Goal: Information Seeking & Learning: Understand process/instructions

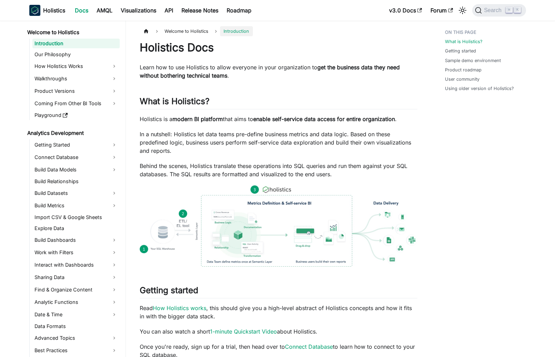
click at [299, 84] on div "Holistics Docs Learn how to use Holistics to allow everyone in your organizatio…" at bounding box center [279, 346] width 278 height 610
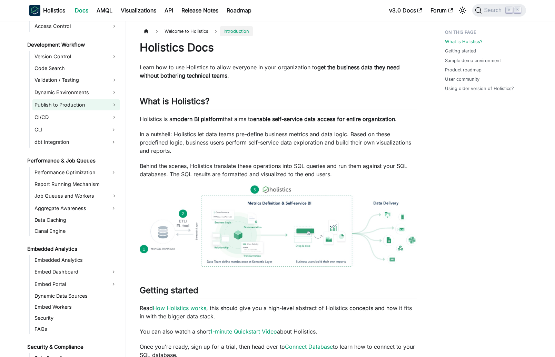
scroll to position [583, 0]
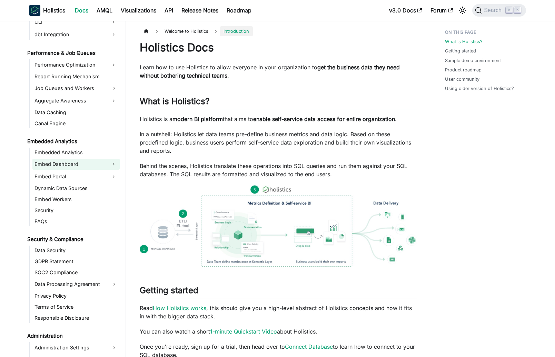
click at [77, 162] on link "Embed Dashboard" at bounding box center [69, 164] width 75 height 11
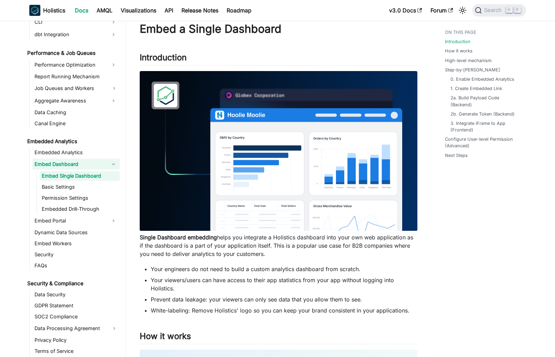
scroll to position [22, 0]
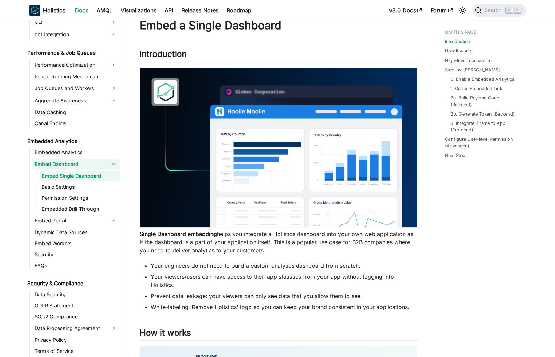
click at [316, 295] on li "Prevent data leakage: your viewers can only see data that you allow them to see." at bounding box center [284, 296] width 267 height 8
click at [105, 206] on link "Embedded Drill-Through" at bounding box center [80, 209] width 80 height 10
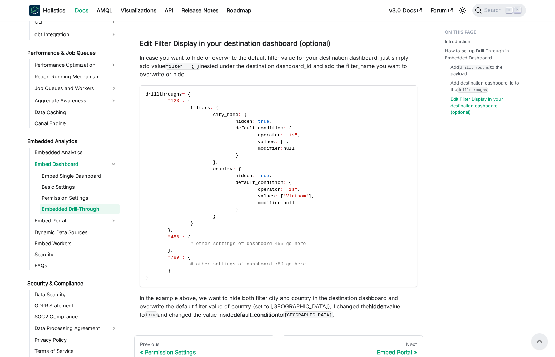
scroll to position [795, 0]
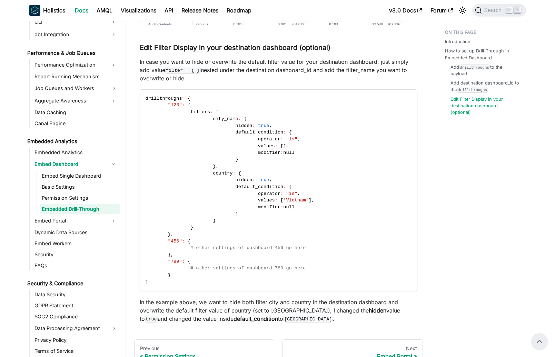
click at [192, 237] on code "drillthroughs = { "123" : { filters : { city_name : { hidden : true , default_c…" at bounding box center [278, 191] width 276 height 202
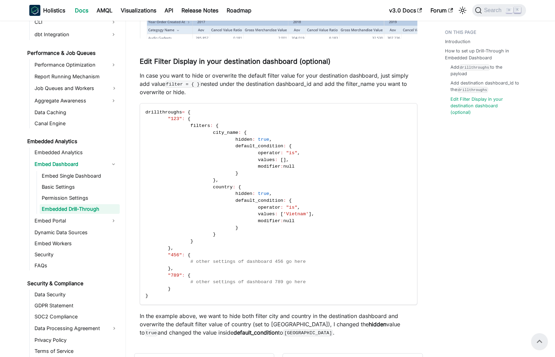
scroll to position [775, 0]
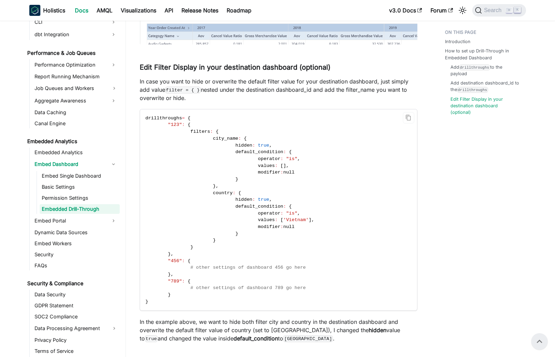
click at [191, 191] on span at bounding box center [180, 192] width 68 height 5
click at [107, 221] on link "Embed Portal" at bounding box center [69, 220] width 75 height 11
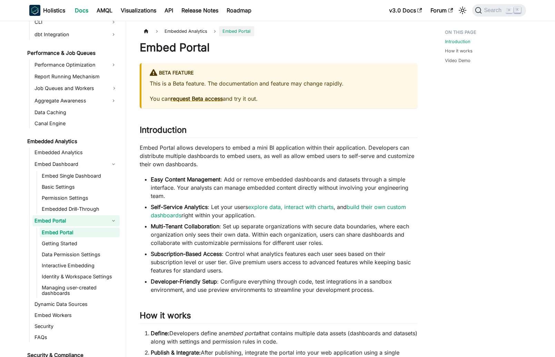
click at [218, 235] on li "Multi-Tenant Collaboration : Set up separate organizations with secure data bou…" at bounding box center [284, 234] width 267 height 25
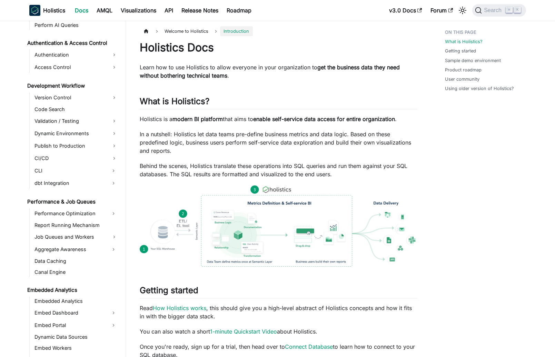
scroll to position [522, 0]
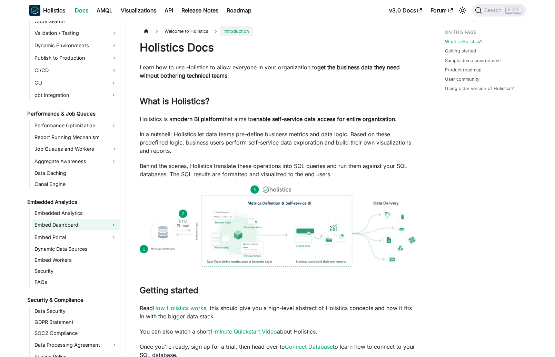
click at [78, 223] on link "Embed Dashboard" at bounding box center [69, 224] width 75 height 11
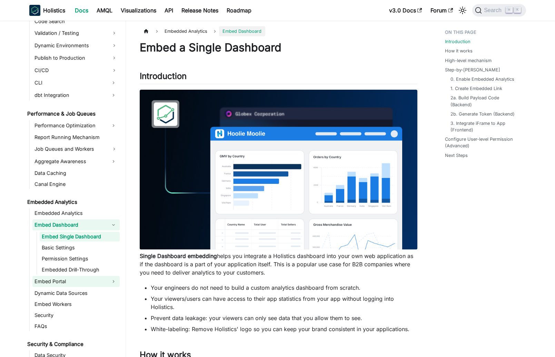
click at [68, 282] on link "Embed Portal" at bounding box center [69, 281] width 75 height 11
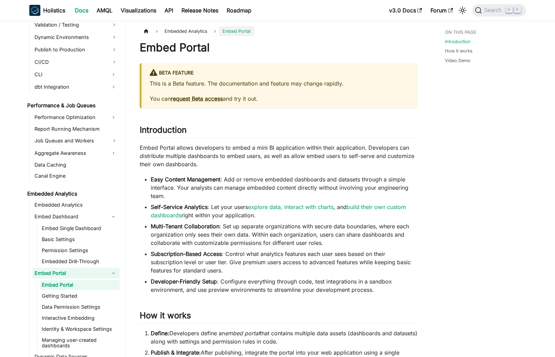
scroll to position [6, 0]
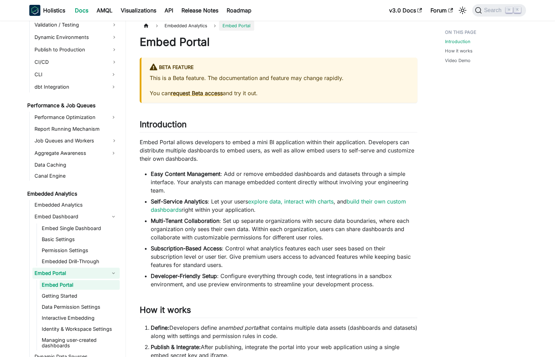
click at [83, 301] on ul "Embed Portal Getting Started Data Permission Settings Interactive Embedding Ide…" at bounding box center [78, 315] width 83 height 70
click at [80, 297] on link "Getting Started" at bounding box center [80, 296] width 80 height 10
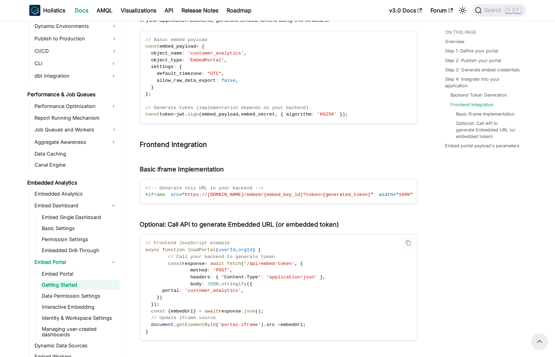
scroll to position [659, 0]
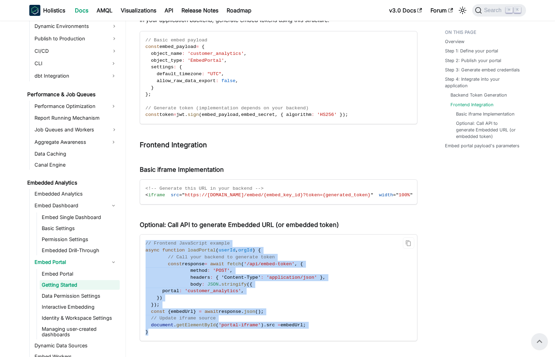
drag, startPoint x: 145, startPoint y: 247, endPoint x: 167, endPoint y: 339, distance: 94.3
click at [167, 339] on code "// Frontend JavaScript example async function loadPortal ( userId , orgId ) { /…" at bounding box center [278, 288] width 276 height 106
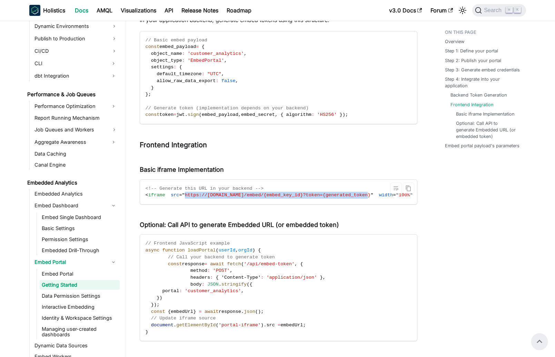
drag, startPoint x: 184, startPoint y: 194, endPoint x: 369, endPoint y: 198, distance: 184.3
click at [369, 198] on code "<!-- Generate this URL in your backend --> < iframe src = " https://[DOMAIN_NAM…" at bounding box center [337, 192] width 394 height 25
click at [211, 78] on span "allow_raw_data_export" at bounding box center [186, 80] width 59 height 5
click at [196, 82] on span "allow_raw_data_export" at bounding box center [186, 80] width 59 height 5
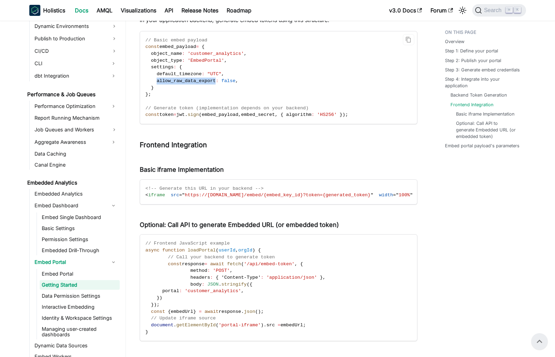
click at [196, 82] on span "allow_raw_data_export" at bounding box center [186, 80] width 59 height 5
click at [226, 149] on h3 "Frontend Integration ​" at bounding box center [279, 145] width 278 height 9
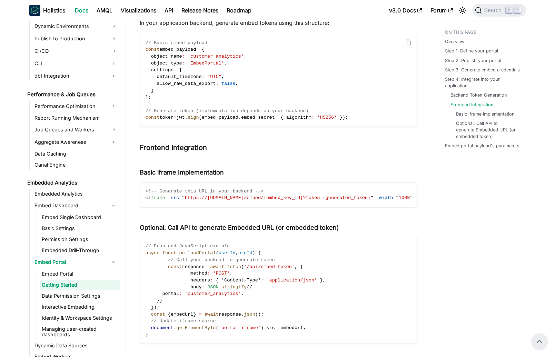
scroll to position [656, 0]
click at [378, 149] on h3 "Frontend Integration ​" at bounding box center [279, 148] width 278 height 9
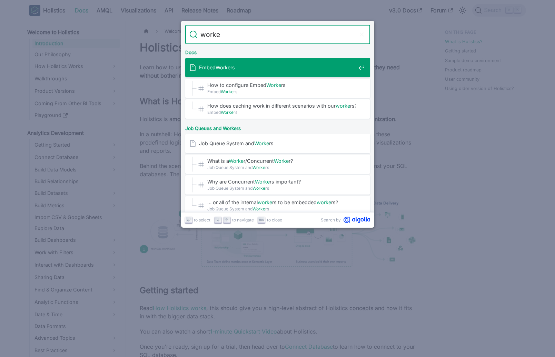
type input "worker"
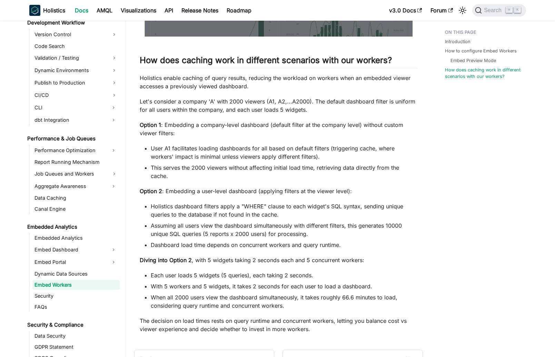
scroll to position [636, 0]
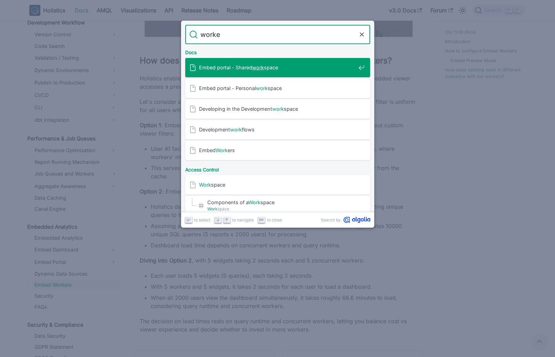
type input "worker"
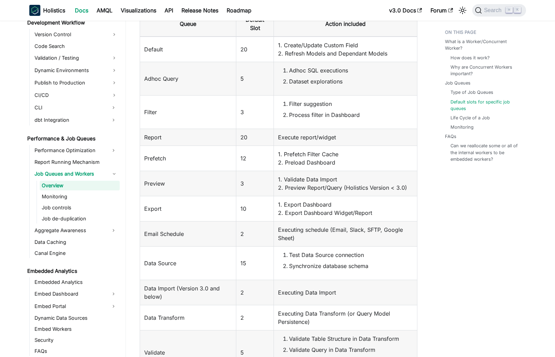
scroll to position [924, 0]
click at [343, 214] on td "1. Export Dashboard 2. Export Dashboard Widget/Report" at bounding box center [345, 208] width 143 height 25
drag, startPoint x: 250, startPoint y: 264, endPoint x: 239, endPoint y: 263, distance: 10.7
click at [239, 263] on td "15" at bounding box center [255, 263] width 38 height 33
click at [265, 268] on td "15" at bounding box center [255, 263] width 38 height 33
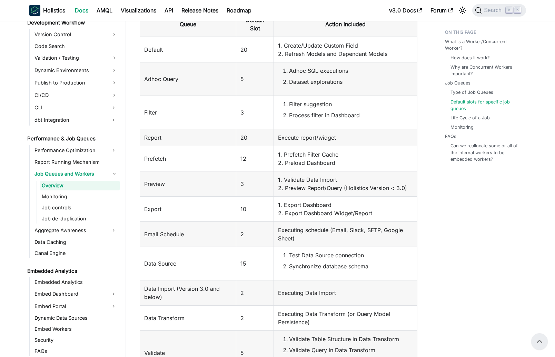
click at [265, 268] on td "15" at bounding box center [255, 263] width 38 height 33
drag, startPoint x: 265, startPoint y: 268, endPoint x: 238, endPoint y: 262, distance: 27.5
click at [238, 262] on td "15" at bounding box center [255, 263] width 38 height 33
click at [259, 250] on td "15" at bounding box center [255, 263] width 38 height 33
